Goal: Task Accomplishment & Management: Complete application form

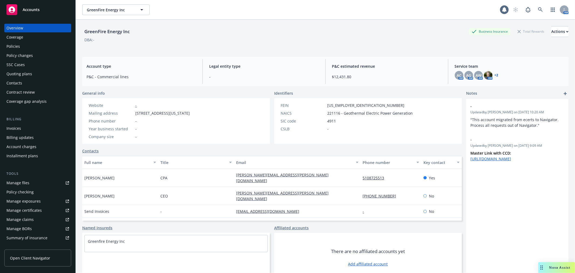
click at [23, 47] on div "Policies" at bounding box center [37, 46] width 63 height 9
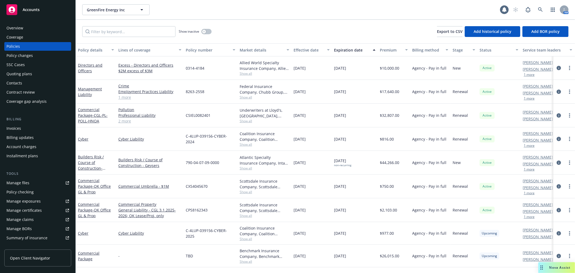
click at [26, 72] on div "Quoting plans" at bounding box center [19, 74] width 26 height 9
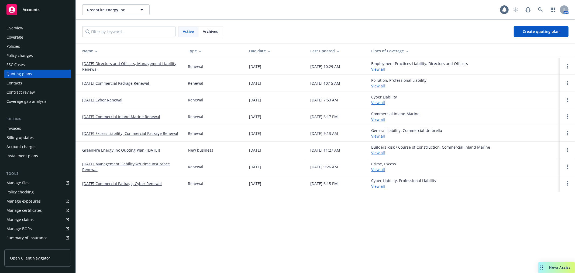
click at [123, 62] on link "[DATE] Directors and Officers, Management Liability Renewal" at bounding box center [130, 66] width 97 height 11
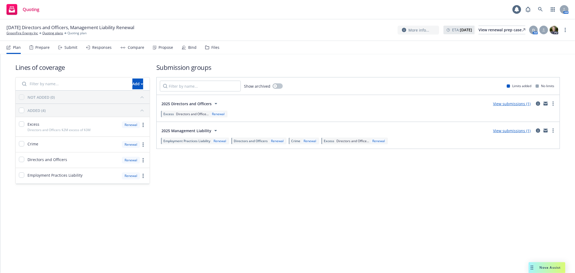
click at [192, 47] on div "Bind" at bounding box center [192, 47] width 8 height 4
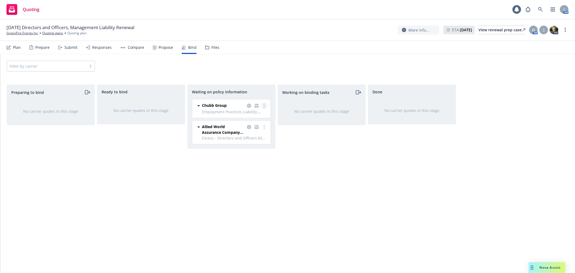
click at [263, 106] on link "more" at bounding box center [264, 106] width 6 height 6
click at [245, 116] on span "Create policies" at bounding box center [239, 116] width 40 height 5
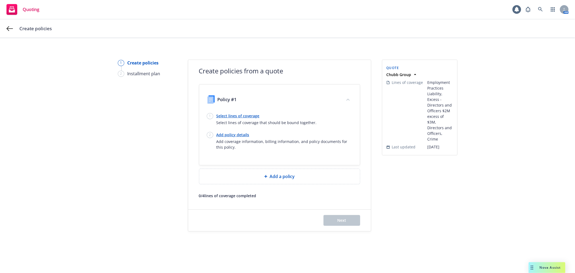
click at [246, 116] on link "Select lines of coverage" at bounding box center [267, 116] width 100 height 6
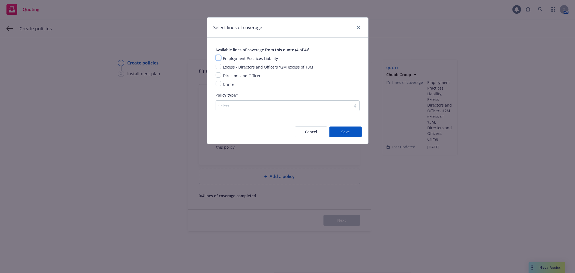
click at [219, 55] on input "checkbox" at bounding box center [218, 57] width 5 height 5
checkbox input "true"
click at [219, 68] on input "checkbox" at bounding box center [218, 66] width 5 height 5
checkbox input "true"
click at [218, 76] on input "checkbox" at bounding box center [218, 74] width 5 height 5
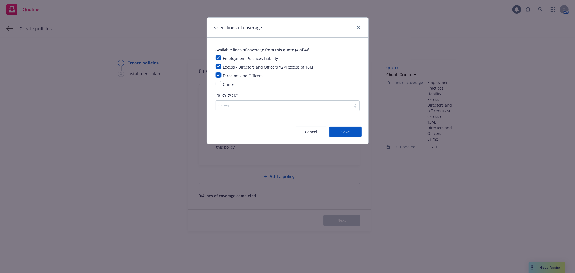
checkbox input "true"
click at [218, 85] on input "checkbox" at bounding box center [218, 83] width 5 height 5
checkbox input "true"
click at [245, 106] on div at bounding box center [284, 106] width 130 height 6
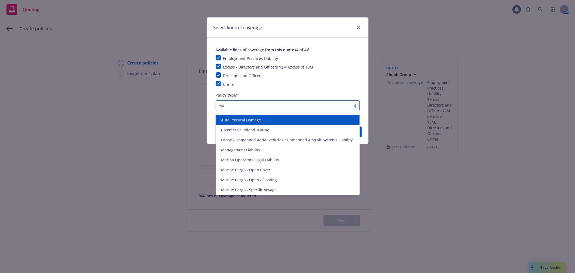
type input "man"
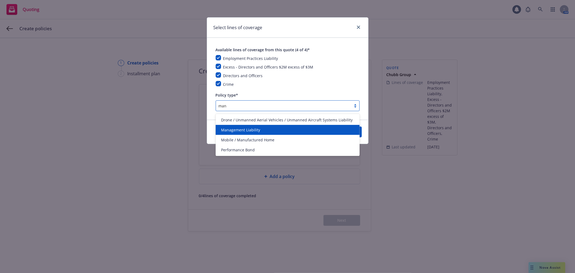
click at [245, 128] on span "Management Liability" at bounding box center [240, 130] width 39 height 6
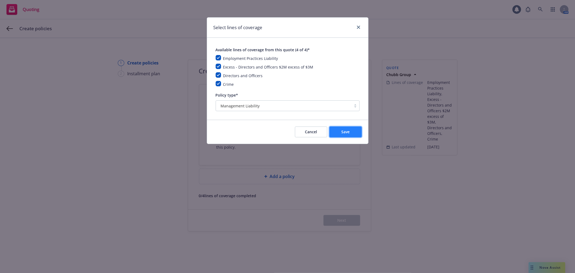
click at [336, 130] on button "Save" at bounding box center [346, 132] width 32 height 11
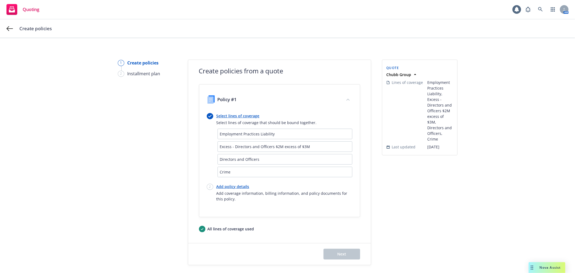
click at [242, 185] on link "Add policy details" at bounding box center [285, 187] width 136 height 6
select select "12"
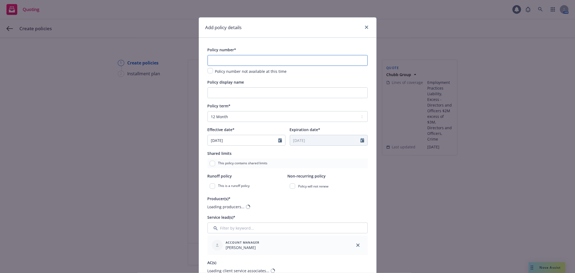
click at [238, 60] on input "text" at bounding box center [288, 60] width 160 height 11
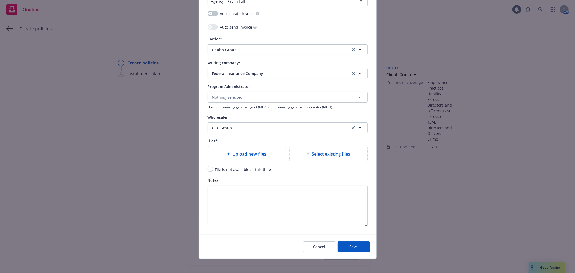
scroll to position [530, 0]
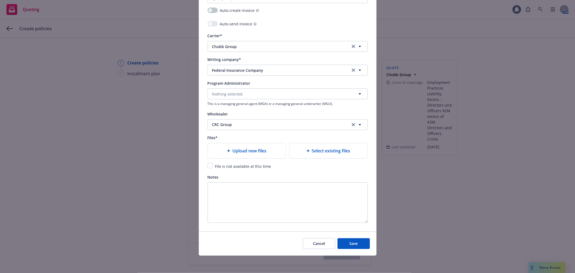
type input "TBD"
click at [209, 163] on input "checkbox" at bounding box center [210, 165] width 5 height 5
checkbox input "true"
click at [352, 245] on span "Save" at bounding box center [354, 243] width 8 height 5
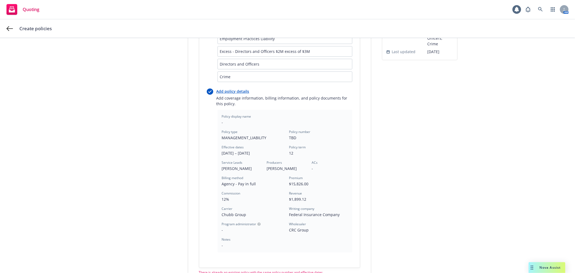
scroll to position [0, 0]
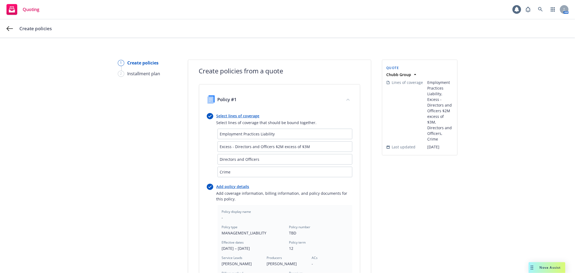
click at [233, 185] on link "Add policy details" at bounding box center [285, 187] width 136 height 6
select select "12"
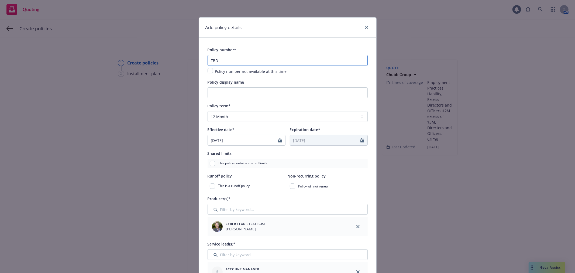
click at [230, 57] on input "TBD" at bounding box center [288, 60] width 160 height 11
click at [215, 60] on input "TBD2" at bounding box center [288, 60] width 160 height 11
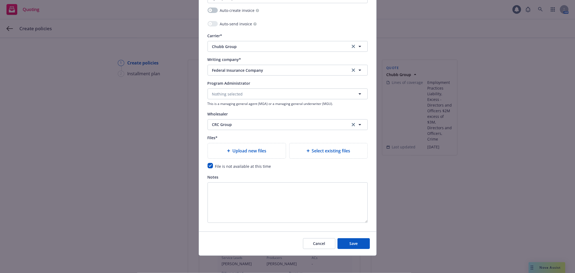
scroll to position [530, 0]
type input "TBD 2"
click at [355, 242] on span "Save" at bounding box center [354, 243] width 8 height 5
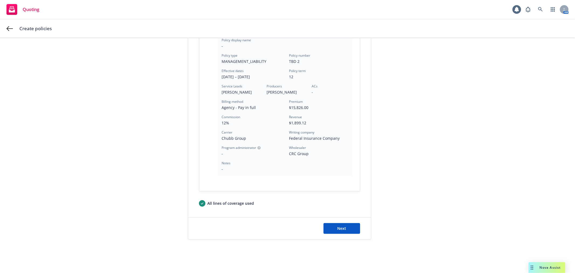
scroll to position [173, 0]
click at [346, 222] on button "Next" at bounding box center [342, 227] width 37 height 11
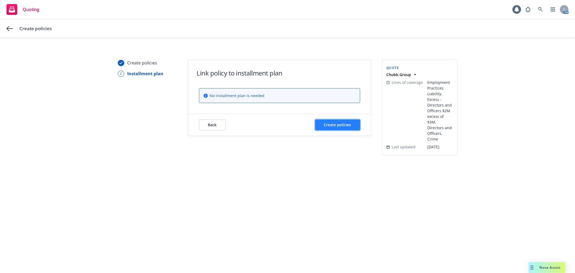
click at [343, 127] on span "Create policies" at bounding box center [337, 124] width 27 height 5
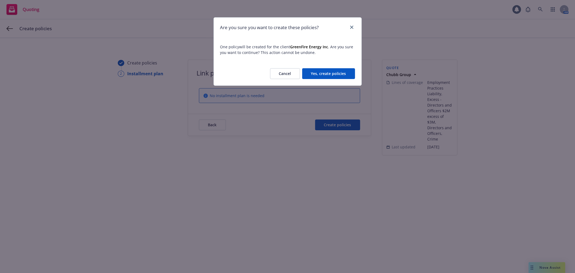
click at [326, 74] on button "Yes, create policies" at bounding box center [328, 73] width 53 height 11
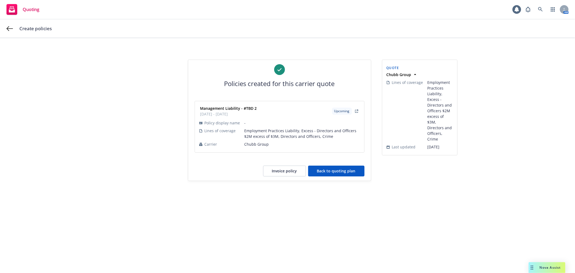
click at [336, 169] on button "Back to quoting plan" at bounding box center [336, 171] width 56 height 11
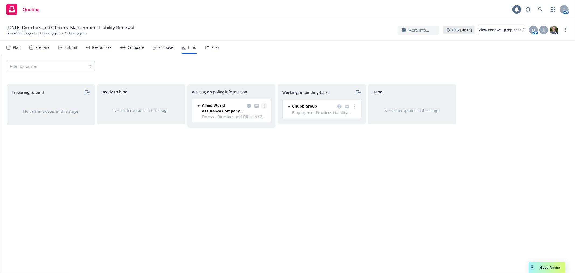
click at [264, 104] on circle "more" at bounding box center [264, 104] width 1 height 1
click at [253, 118] on span "Create policies" at bounding box center [239, 116] width 40 height 5
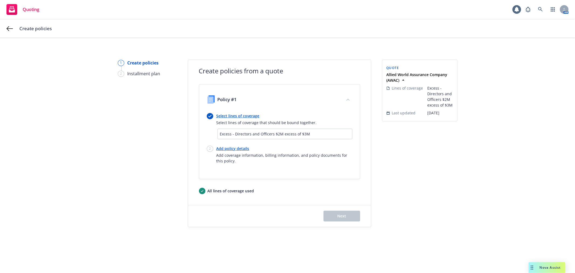
click at [234, 114] on link "Select lines of coverage" at bounding box center [267, 116] width 100 height 6
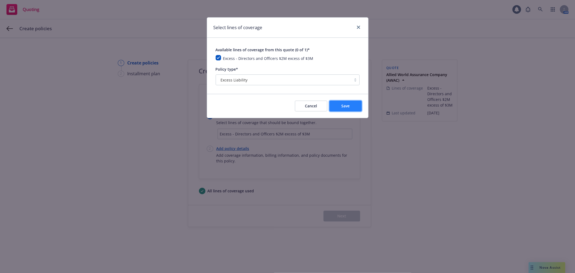
click at [349, 104] on span "Save" at bounding box center [346, 105] width 8 height 5
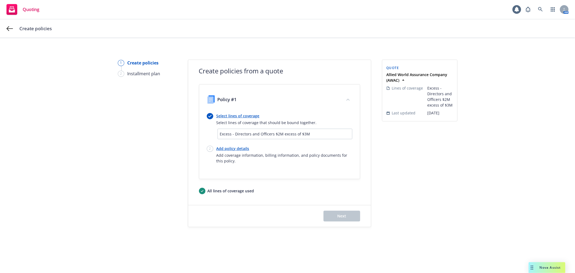
click at [229, 146] on link "Add policy details" at bounding box center [285, 149] width 136 height 6
select select "12"
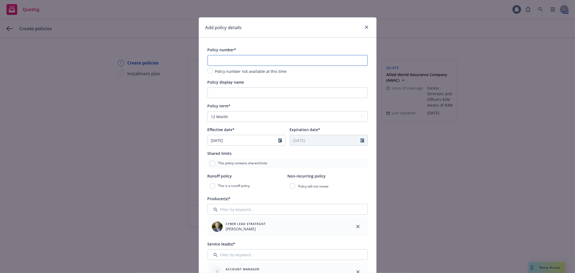
click at [235, 60] on input "text" at bounding box center [288, 60] width 160 height 11
click at [255, 60] on input "text" at bounding box center [288, 60] width 160 height 11
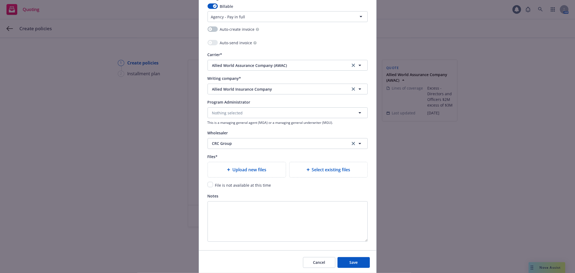
scroll to position [530, 0]
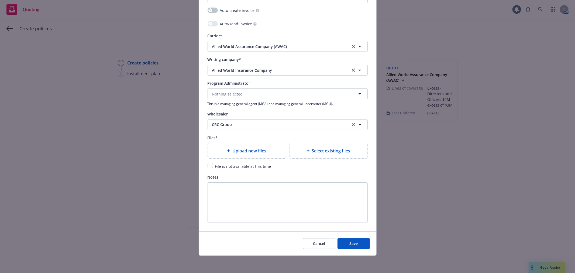
type input "TBD 3"
click at [208, 166] on input "checkbox" at bounding box center [210, 165] width 5 height 5
checkbox input "true"
click at [356, 241] on span "Save" at bounding box center [354, 243] width 8 height 5
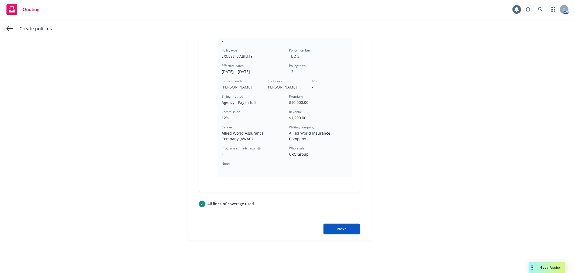
scroll to position [140, 0]
click at [345, 226] on button "Next" at bounding box center [342, 227] width 37 height 11
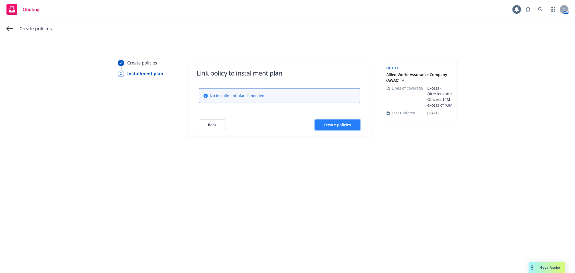
click at [346, 126] on span "Create policies" at bounding box center [337, 124] width 27 height 5
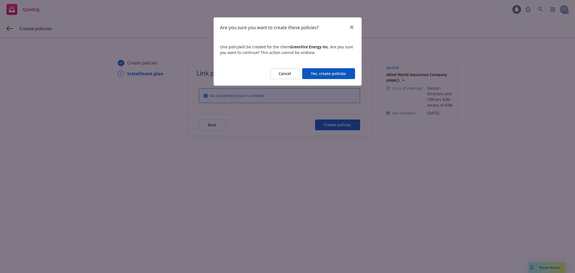
click at [339, 72] on button "Yes, create policies" at bounding box center [328, 73] width 53 height 11
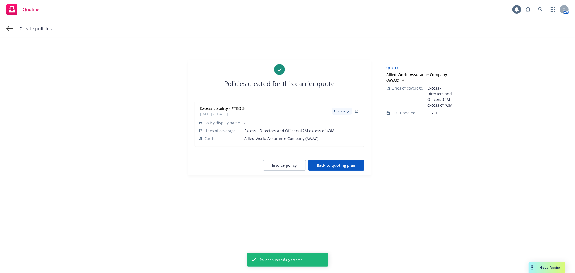
click at [345, 166] on button "Back to quoting plan" at bounding box center [336, 165] width 56 height 11
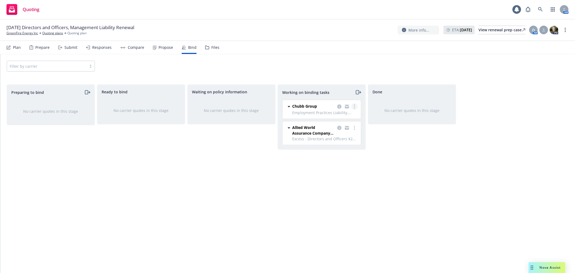
click at [355, 106] on icon "more" at bounding box center [354, 106] width 1 height 4
click at [311, 66] on div "Filter by carrier" at bounding box center [288, 66] width 562 height 11
click at [54, 33] on link "Quoting plans" at bounding box center [52, 33] width 21 height 5
